Goal: Task Accomplishment & Management: Manage account settings

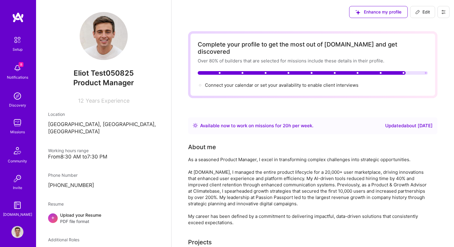
click at [443, 11] on icon at bounding box center [443, 12] width 5 height 5
click at [418, 23] on button "Settings" at bounding box center [427, 25] width 45 height 15
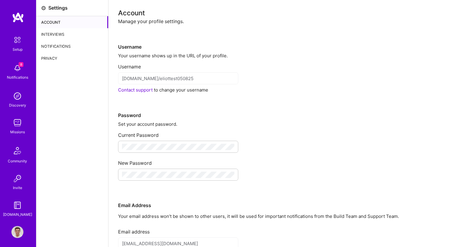
click at [65, 35] on div "Interviews" at bounding box center [72, 34] width 72 height 12
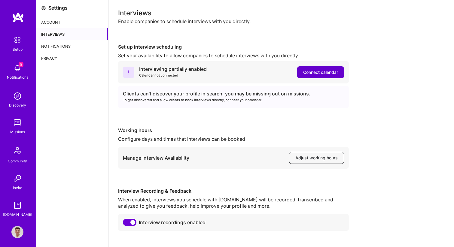
click at [314, 74] on span "Connect calendar" at bounding box center [320, 72] width 35 height 6
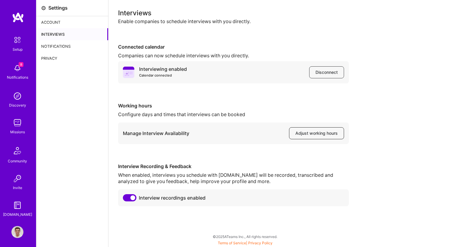
click at [319, 136] on span "Adjust working hours" at bounding box center [317, 133] width 42 height 6
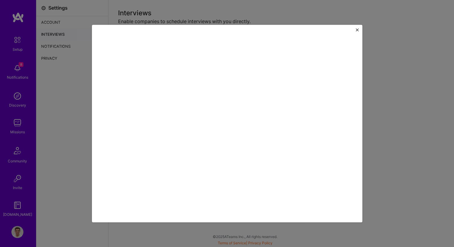
click at [357, 30] on img "Close" at bounding box center [357, 29] width 3 height 3
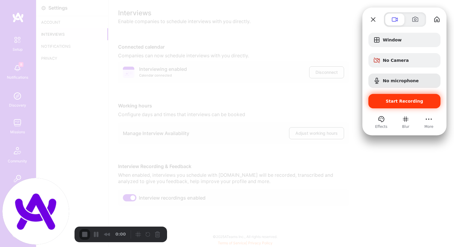
click at [385, 101] on span "Start Recording" at bounding box center [404, 101] width 63 height 5
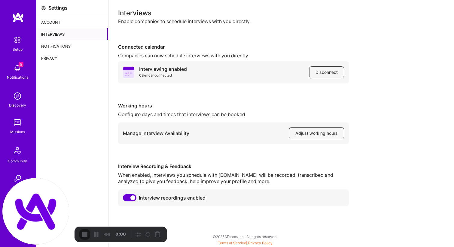
click at [305, 133] on span "Adjust working hours" at bounding box center [317, 133] width 42 height 6
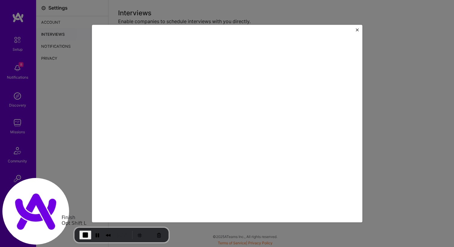
click at [86, 236] on span "End Recording" at bounding box center [85, 235] width 7 height 7
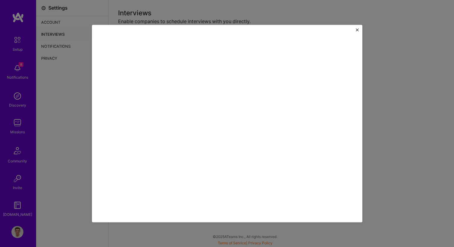
click at [358, 30] on img "Close" at bounding box center [357, 29] width 3 height 3
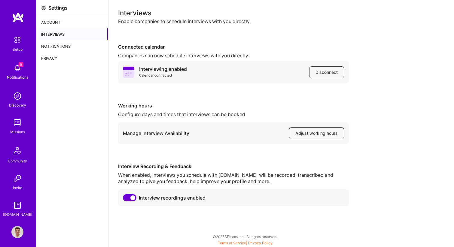
click at [311, 135] on span "Adjust working hours" at bounding box center [317, 133] width 42 height 6
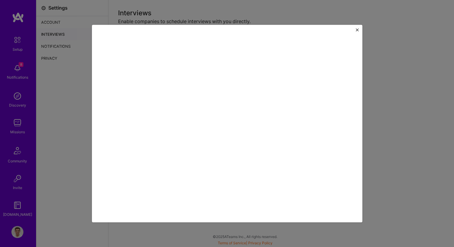
click at [358, 29] on img "Close" at bounding box center [357, 29] width 3 height 3
